Goal: Check status: Check status

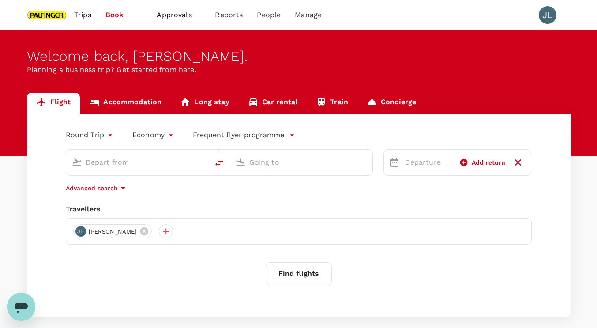
type input "roundtrip"
type input "[GEOGRAPHIC_DATA], [GEOGRAPHIC_DATA] (any)"
type input "Tan Son Nhat Intl (SGN)"
click at [191, 18] on span "Approvals" at bounding box center [179, 15] width 44 height 11
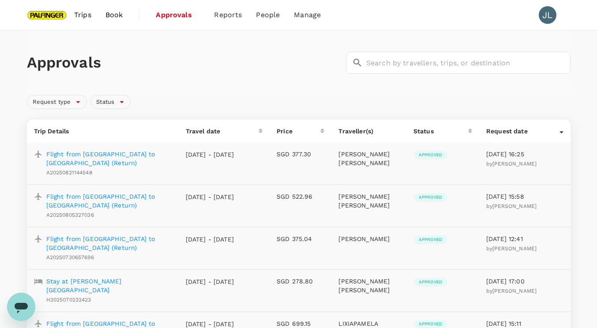
click at [105, 154] on p "Flight from [GEOGRAPHIC_DATA] to [GEOGRAPHIC_DATA] (Return)" at bounding box center [108, 159] width 125 height 18
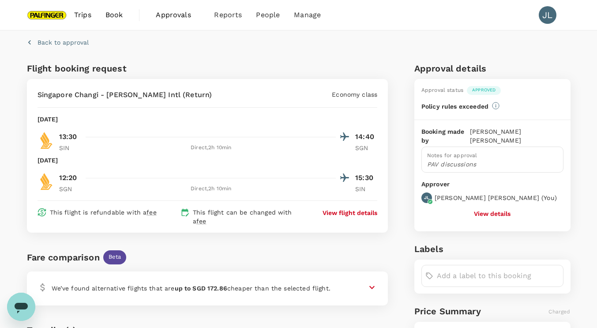
click at [335, 211] on p "View flight details" at bounding box center [349, 212] width 55 height 9
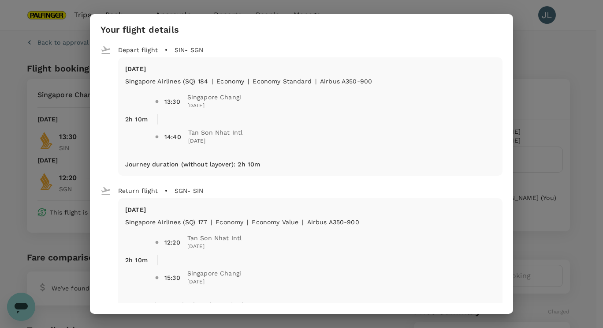
drag, startPoint x: 328, startPoint y: 209, endPoint x: 119, endPoint y: 216, distance: 209.2
click at [119, 216] on div "[DATE] Singapore Airlines (SQ) 177 | economy | Economy Value | Airbus A350-900 …" at bounding box center [310, 257] width 385 height 118
